Goal: Find specific page/section: Find specific page/section

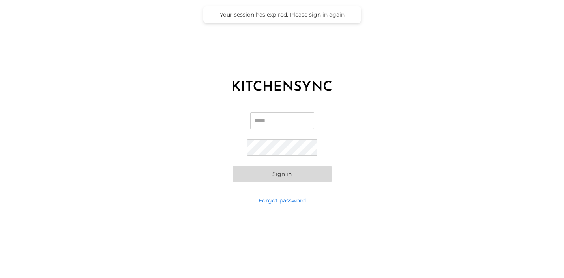
click at [284, 121] on input "Email" at bounding box center [282, 120] width 64 height 17
type input "**********"
click at [284, 174] on button "Sign in" at bounding box center [282, 174] width 99 height 16
click at [285, 173] on button "Sign in" at bounding box center [282, 174] width 99 height 16
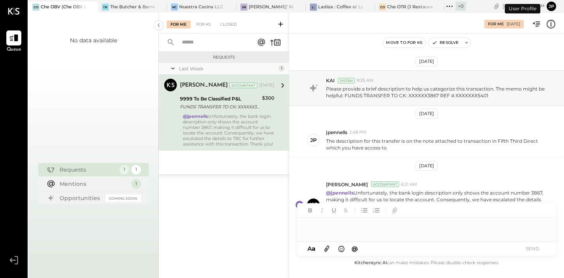
scroll to position [36, 0]
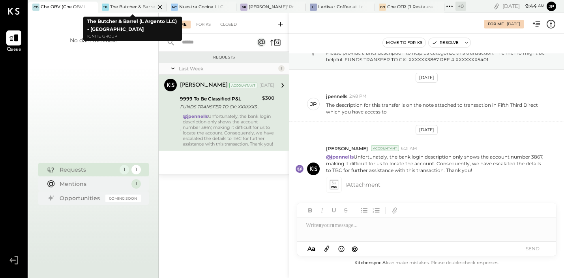
click at [123, 4] on div "The Butcher & Barrel (L Argento LLC) - [GEOGRAPHIC_DATA]" at bounding box center [132, 7] width 45 height 6
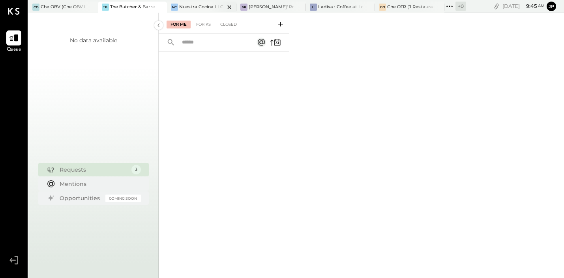
click at [192, 5] on div "Nuestra Cocina LLC - [GEOGRAPHIC_DATA]" at bounding box center [201, 7] width 45 height 6
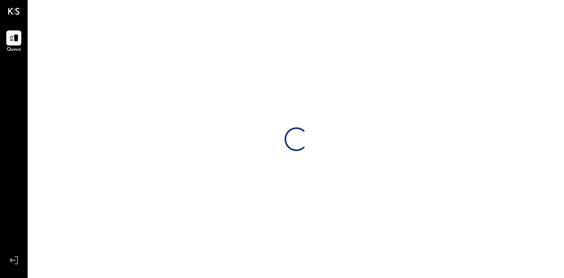
click at [203, 139] on div "Loading…" at bounding box center [296, 139] width 536 height 278
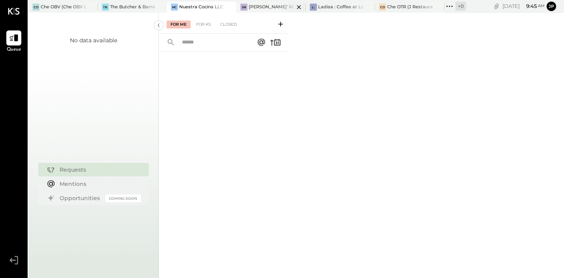
click at [267, 9] on div "[PERSON_NAME]' Rooftop - Ignite" at bounding box center [271, 7] width 45 height 6
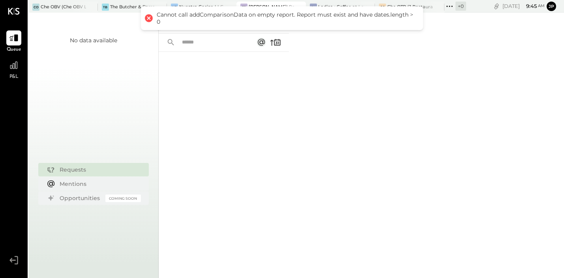
click at [149, 18] on div at bounding box center [148, 18] width 11 height 11
click at [148, 19] on div at bounding box center [148, 18] width 11 height 11
click at [254, 97] on div at bounding box center [224, 154] width 130 height 205
click at [324, 4] on div "Ladisa : Coffee at Lola's" at bounding box center [340, 7] width 45 height 6
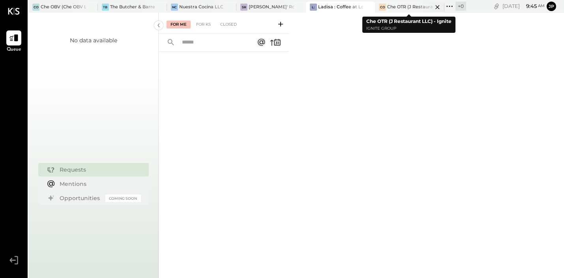
click at [397, 7] on div "Che OTR (J Restaurant LLC) - Ignite" at bounding box center [409, 7] width 45 height 6
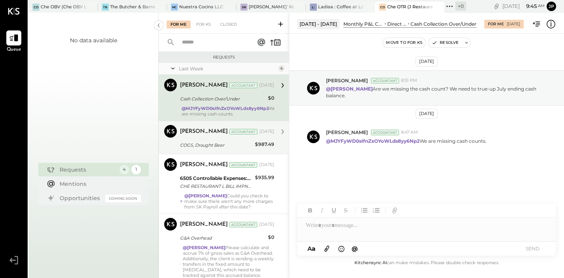
click at [251, 147] on div "COGS, Draught Beer" at bounding box center [216, 145] width 73 height 8
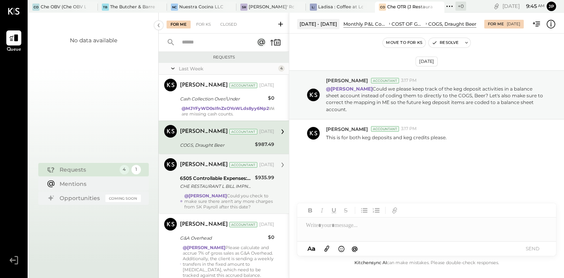
click at [224, 182] on div "CHE RESTAURANT L BILL IMPND 147-4441259 CHE RESTAURANT LLC 071725 https://app.h…" at bounding box center [216, 186] width 73 height 8
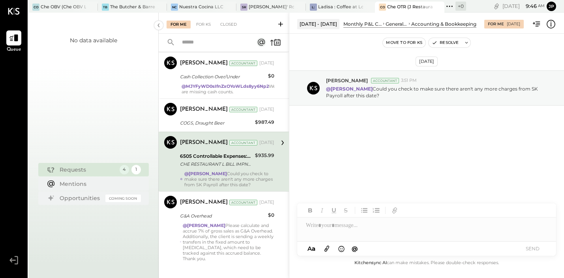
scroll to position [39, 0]
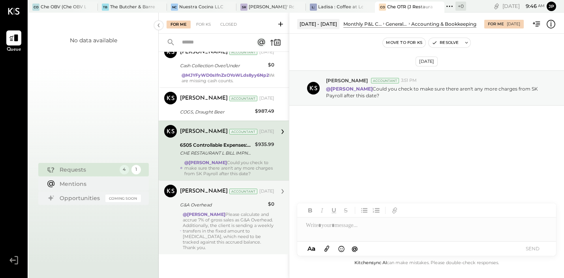
click at [220, 225] on div "@Mohammadsalkin Ansari Please calculate and accrue 7% of gross sales as G&A Ove…" at bounding box center [229, 230] width 92 height 39
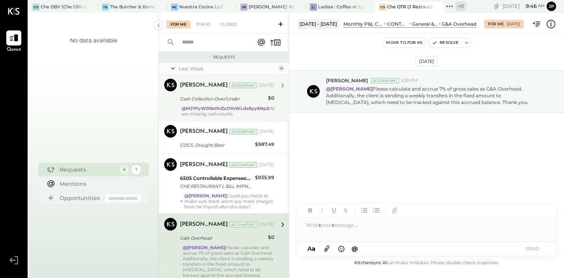
click at [237, 105] on div "Mohammadsalkin Ansari Accountant Aug 19, 2025 Cash Collection Over/Under $0 @MJ…" at bounding box center [227, 98] width 94 height 38
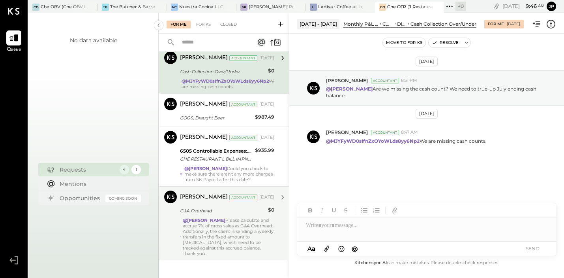
scroll to position [39, 0]
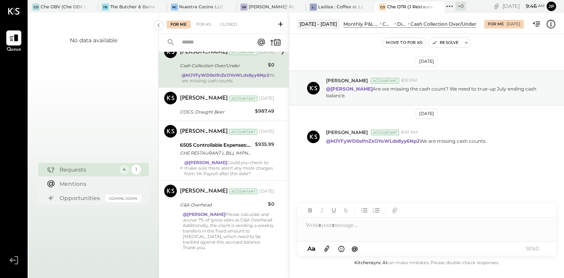
click at [529, 184] on div "Aug 15th, 2025 Joseph Shin Accountant 8:51 PM @Mohammadsalkin Ansari Are we mis…" at bounding box center [426, 131] width 275 height 156
click at [16, 8] on icon at bounding box center [13, 11] width 11 height 7
